Goal: Navigation & Orientation: Find specific page/section

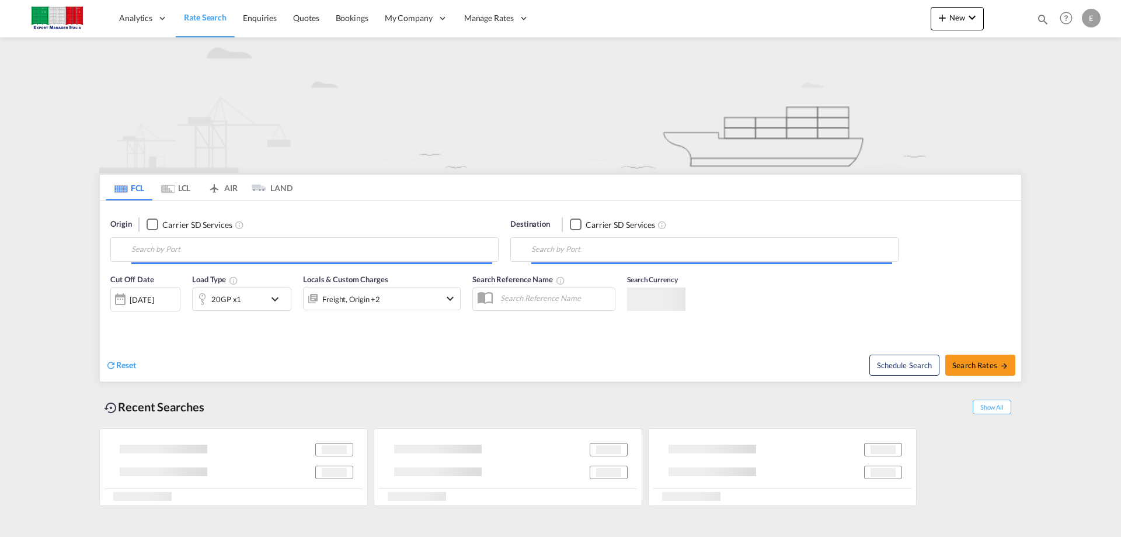
type input "[GEOGRAPHIC_DATA] ([GEOGRAPHIC_DATA]), [GEOGRAPHIC_DATA]"
type input "Buenaventura, [GEOGRAPHIC_DATA]"
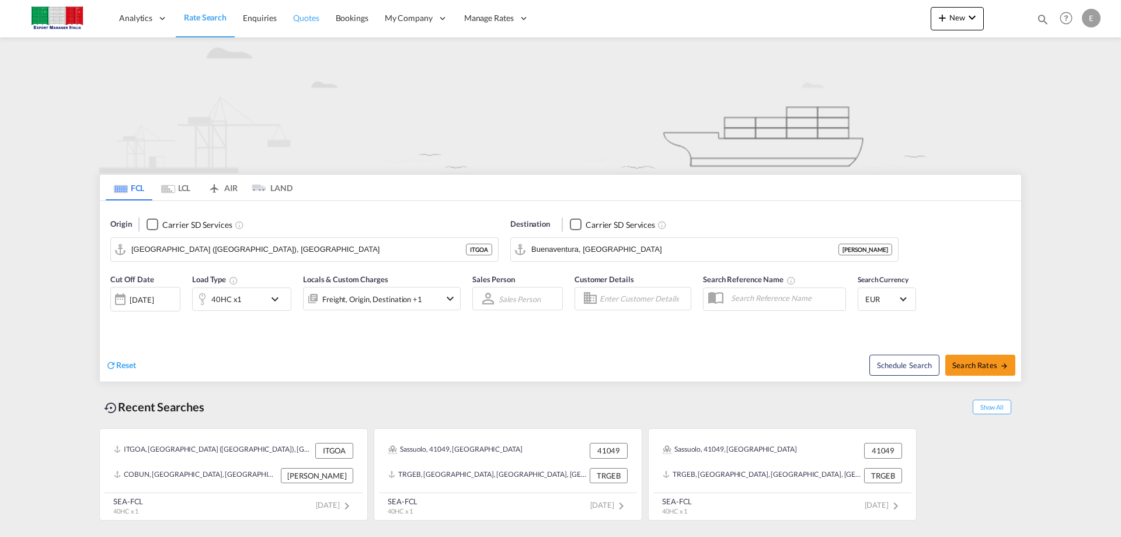
click at [312, 16] on span "Quotes" at bounding box center [306, 18] width 26 height 10
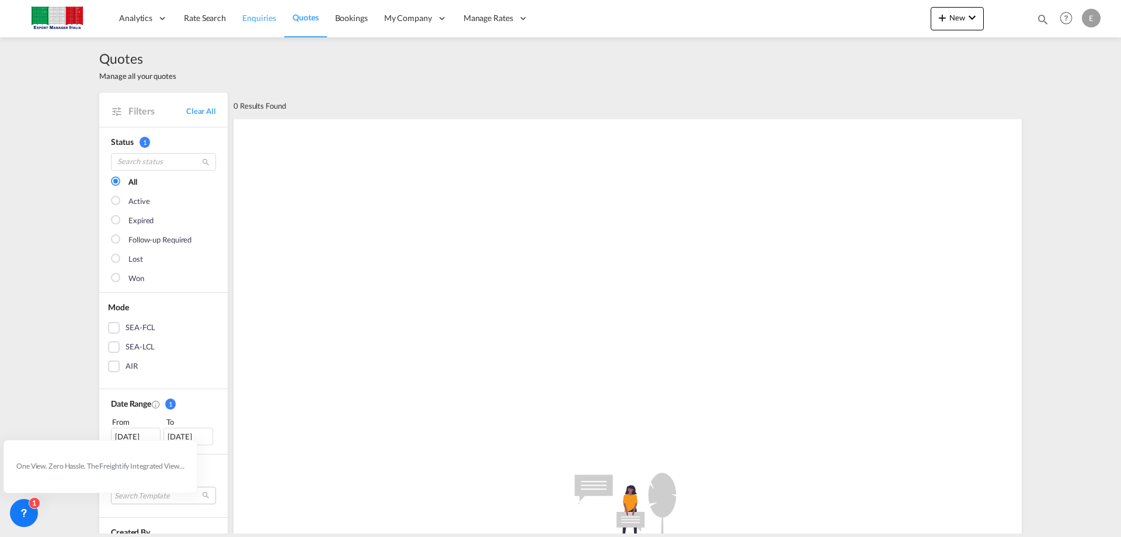
click at [260, 15] on span "Enquiries" at bounding box center [259, 18] width 34 height 10
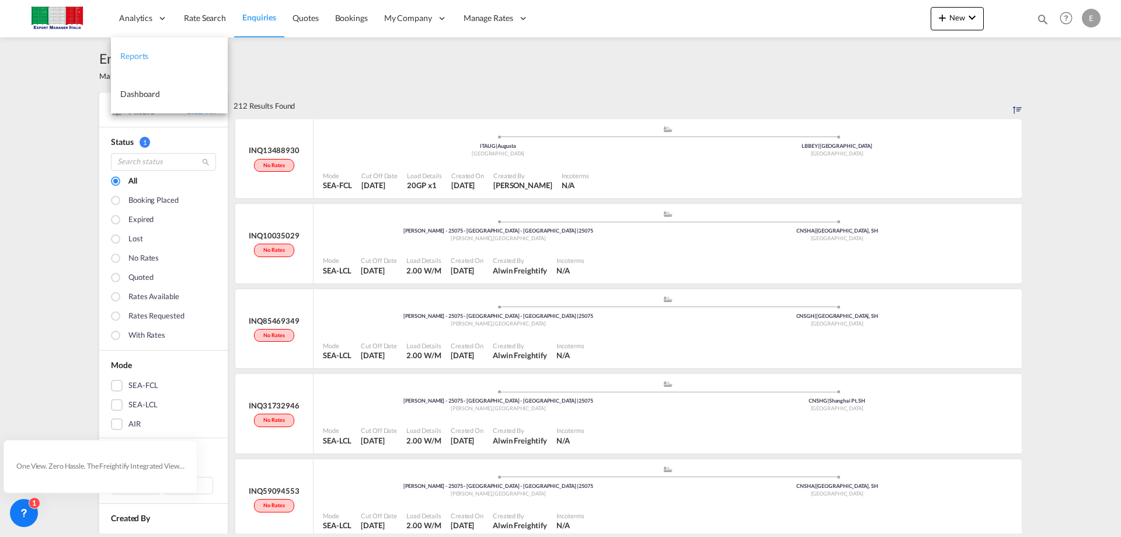
click at [140, 51] on span "Reports" at bounding box center [134, 56] width 28 height 10
